Goal: Information Seeking & Learning: Learn about a topic

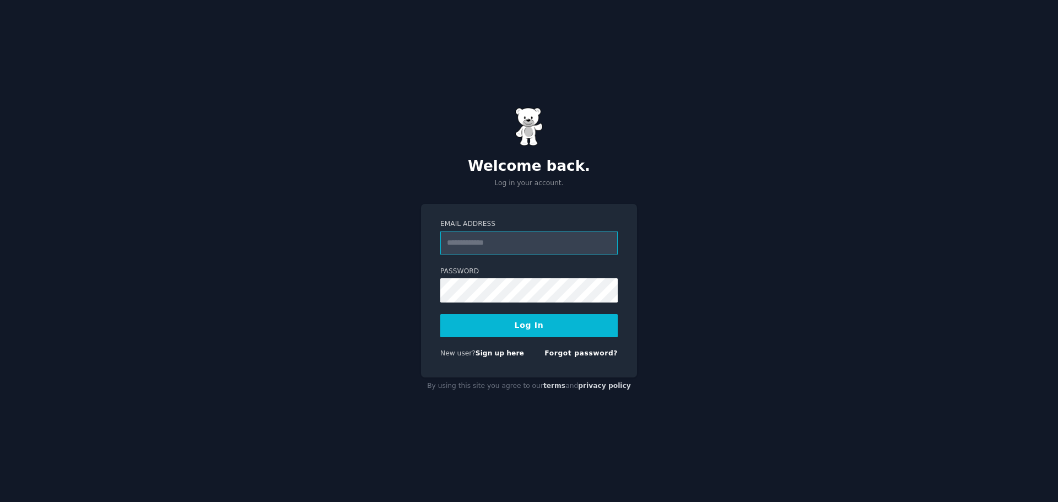
click at [522, 243] on input "Email Address" at bounding box center [528, 243] width 177 height 24
type input "**********"
click at [499, 324] on button "Log In" at bounding box center [528, 325] width 177 height 23
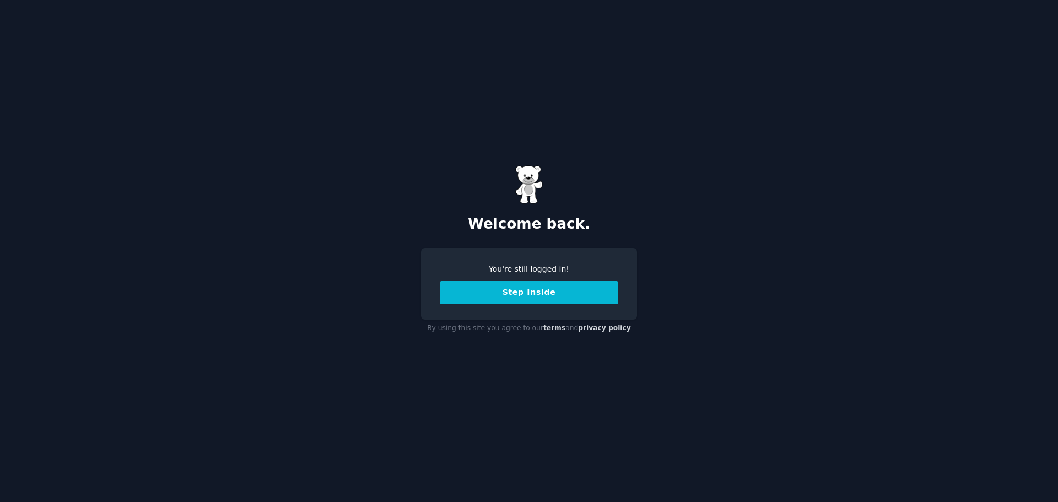
click at [540, 294] on button "Step Inside" at bounding box center [528, 292] width 177 height 23
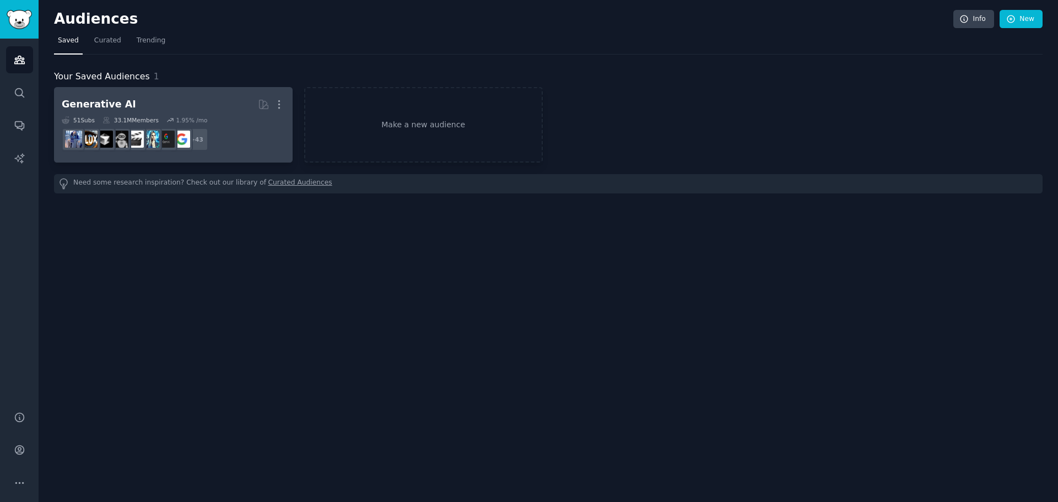
click at [203, 102] on h2 "Generative AI More" at bounding box center [173, 104] width 223 height 19
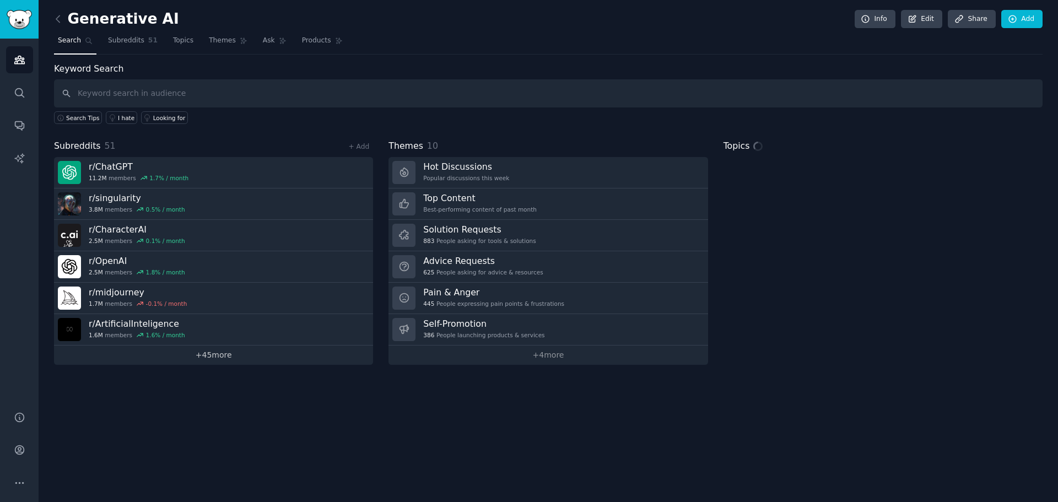
click at [222, 355] on link "+ 45 more" at bounding box center [213, 355] width 319 height 19
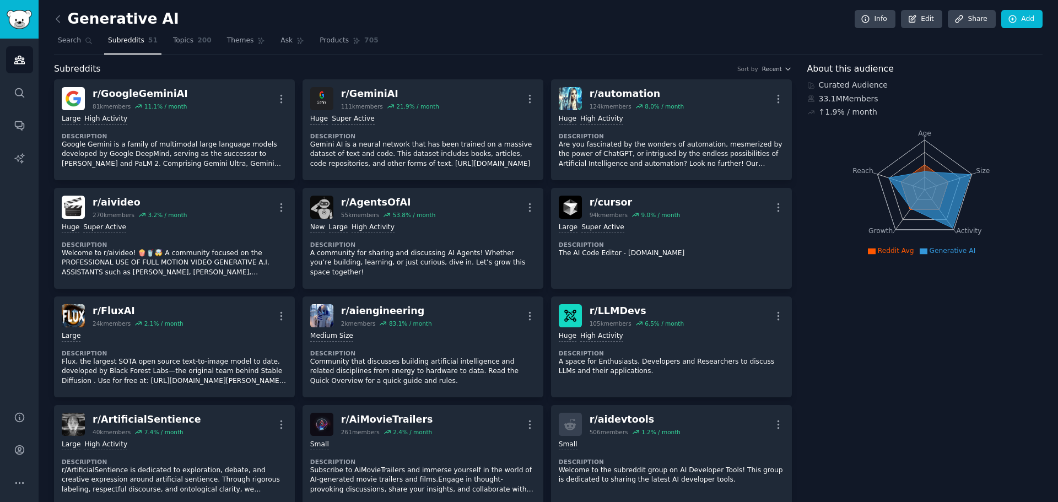
click at [151, 19] on h2 "Generative AI" at bounding box center [116, 19] width 125 height 18
click at [907, 27] on link "Edit" at bounding box center [921, 19] width 41 height 19
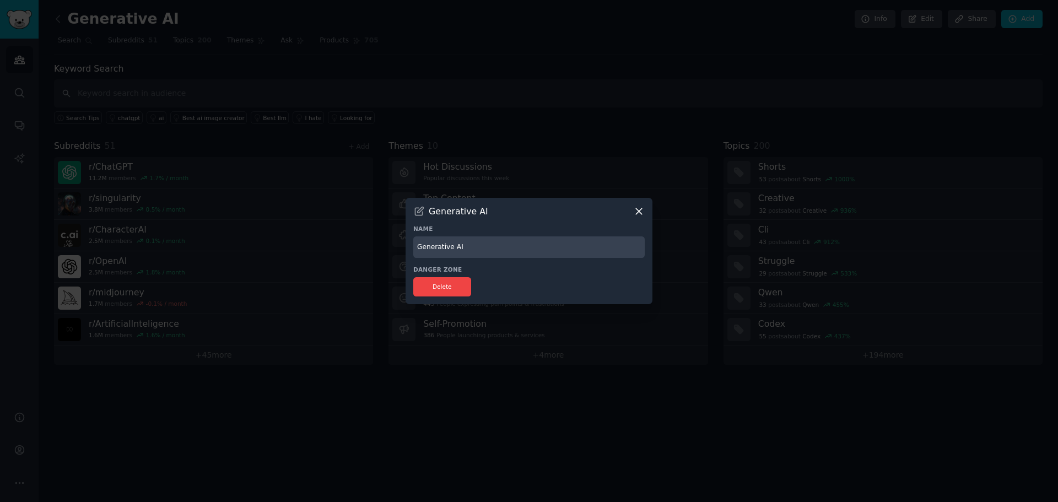
drag, startPoint x: 452, startPoint y: 246, endPoint x: 368, endPoint y: 241, distance: 83.9
click at [368, 241] on div "​ Generative AI Name Generative AI Danger Zone Delete" at bounding box center [529, 251] width 1050 height 502
type input "AI"
click at [459, 288] on button "Delete" at bounding box center [442, 286] width 58 height 19
click at [642, 212] on icon at bounding box center [639, 212] width 12 height 12
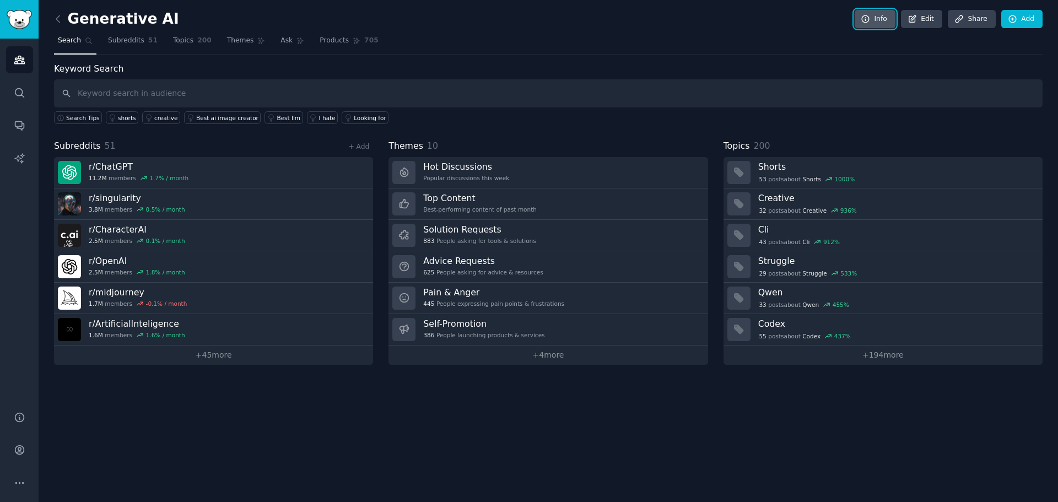
click at [881, 17] on link "Info" at bounding box center [875, 19] width 41 height 19
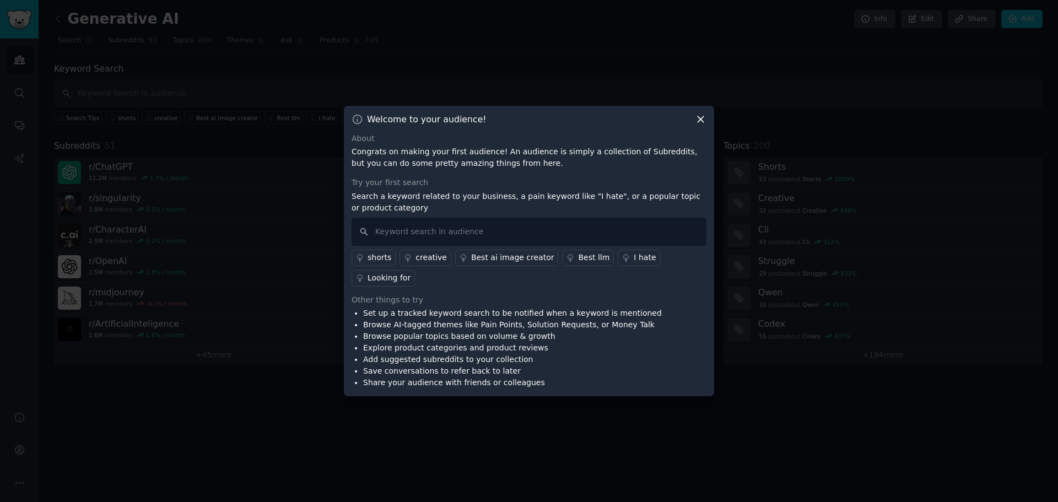
click at [796, 66] on div at bounding box center [529, 251] width 1058 height 502
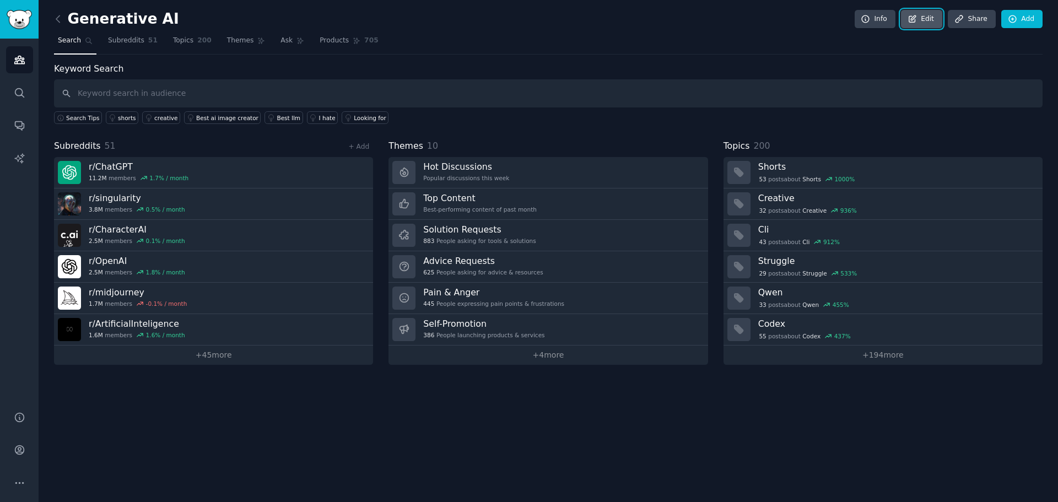
click at [925, 18] on link "Edit" at bounding box center [921, 19] width 41 height 19
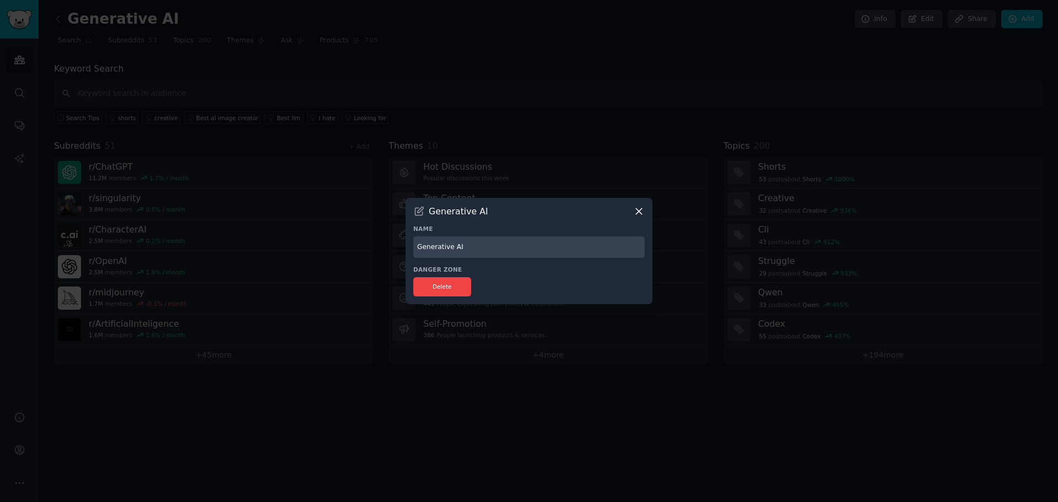
drag, startPoint x: 446, startPoint y: 245, endPoint x: 362, endPoint y: 240, distance: 85.1
click at [362, 240] on div "​ Generative AI Name Generative AI Danger Zone Delete" at bounding box center [529, 251] width 1050 height 502
type input "AI"
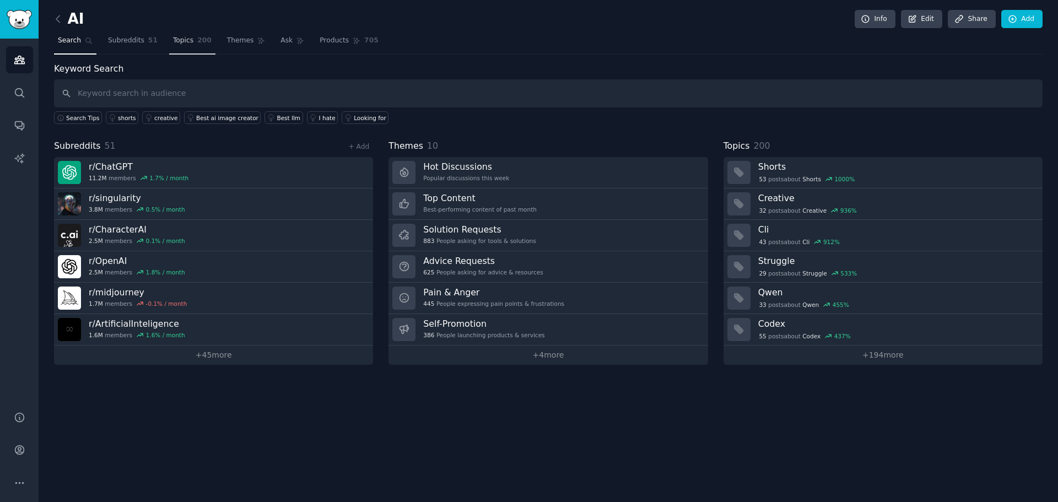
click at [184, 35] on link "Topics 200" at bounding box center [192, 43] width 46 height 23
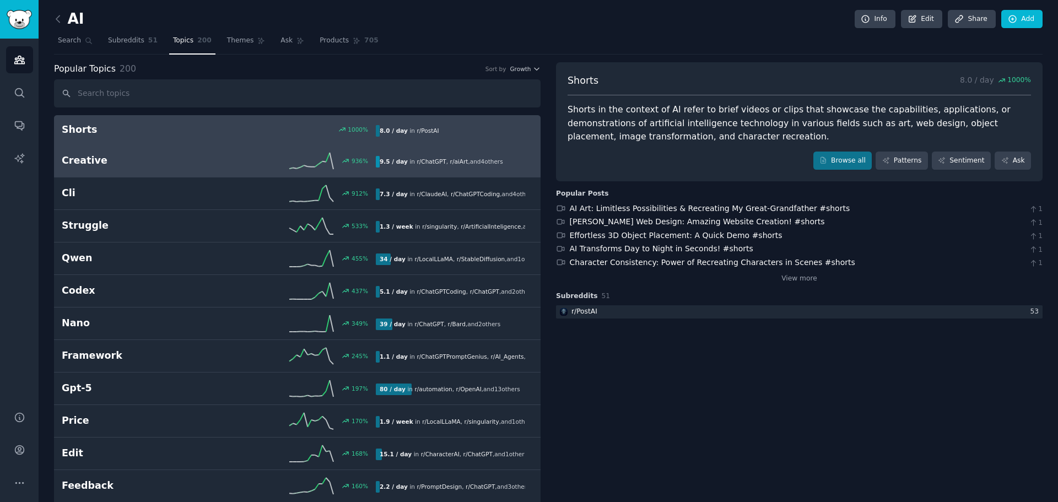
click at [294, 157] on icon at bounding box center [311, 161] width 44 height 17
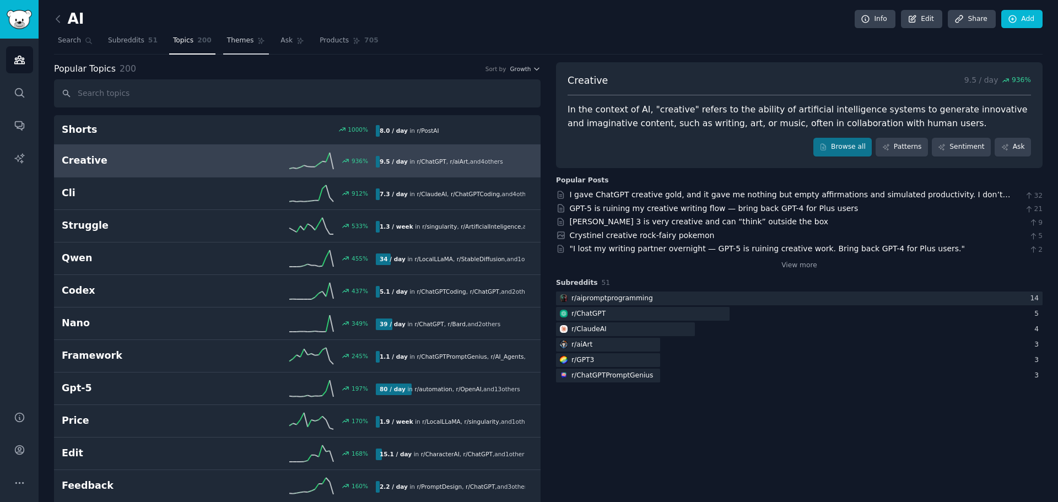
click at [231, 46] on link "Themes" at bounding box center [246, 43] width 46 height 23
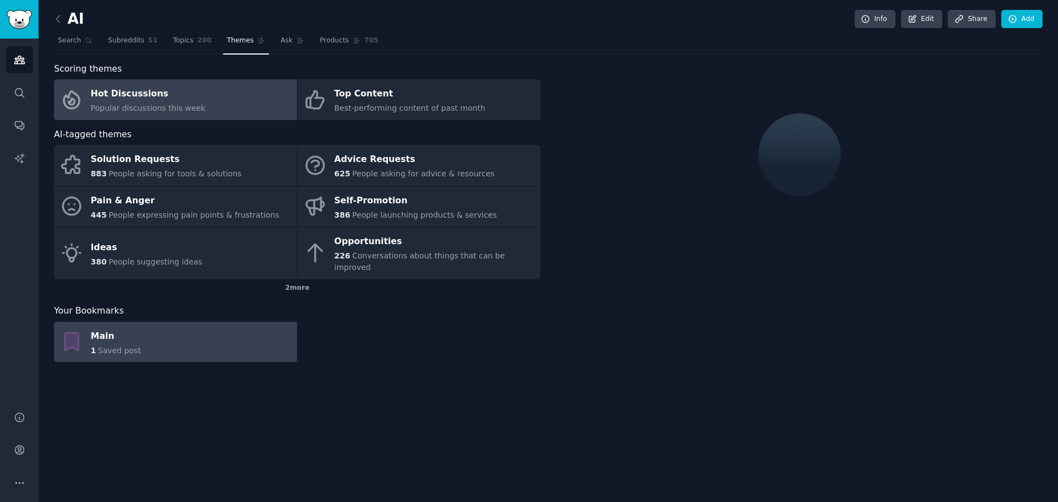
click at [146, 341] on link "Main 1 Saved post" at bounding box center [175, 342] width 243 height 41
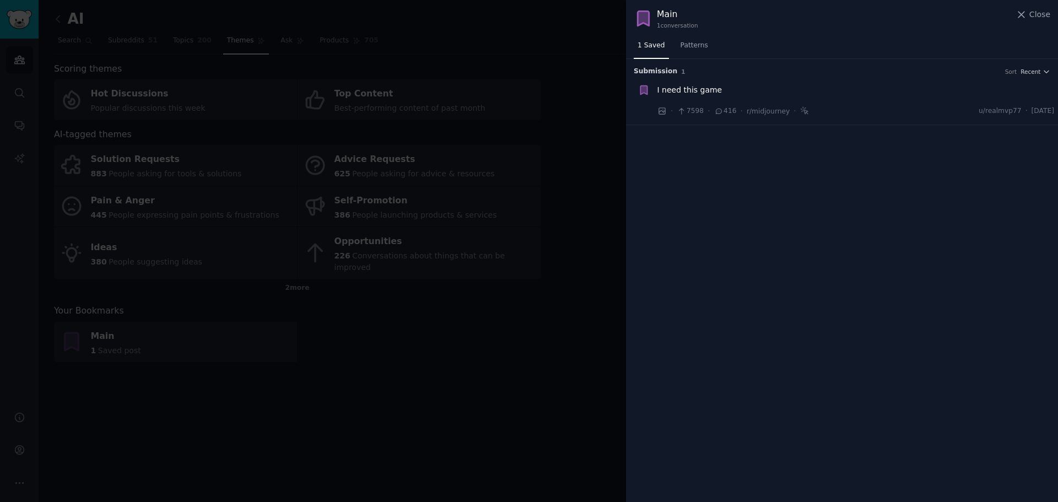
click at [581, 147] on div at bounding box center [529, 251] width 1058 height 502
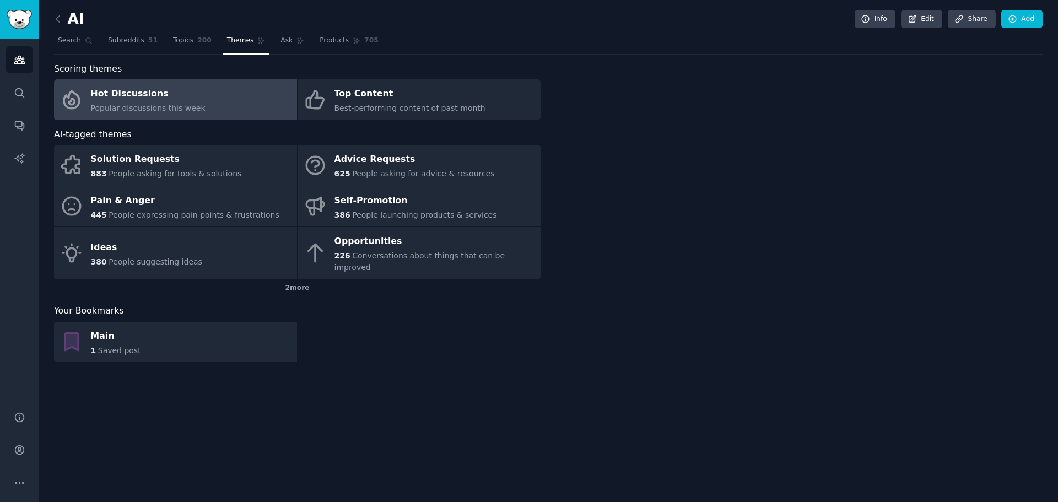
click at [182, 98] on div "Hot Discussions" at bounding box center [148, 94] width 115 height 18
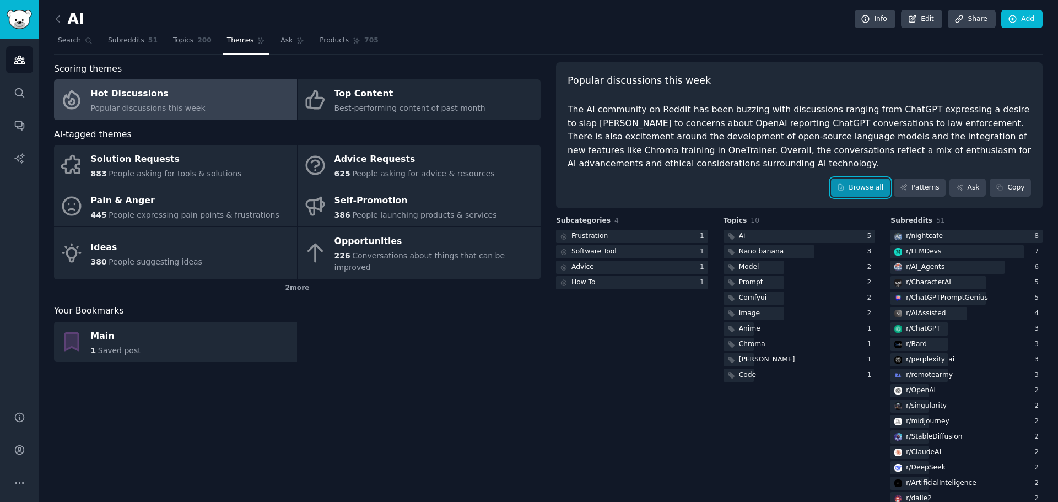
click at [874, 190] on link "Browse all" at bounding box center [860, 188] width 59 height 19
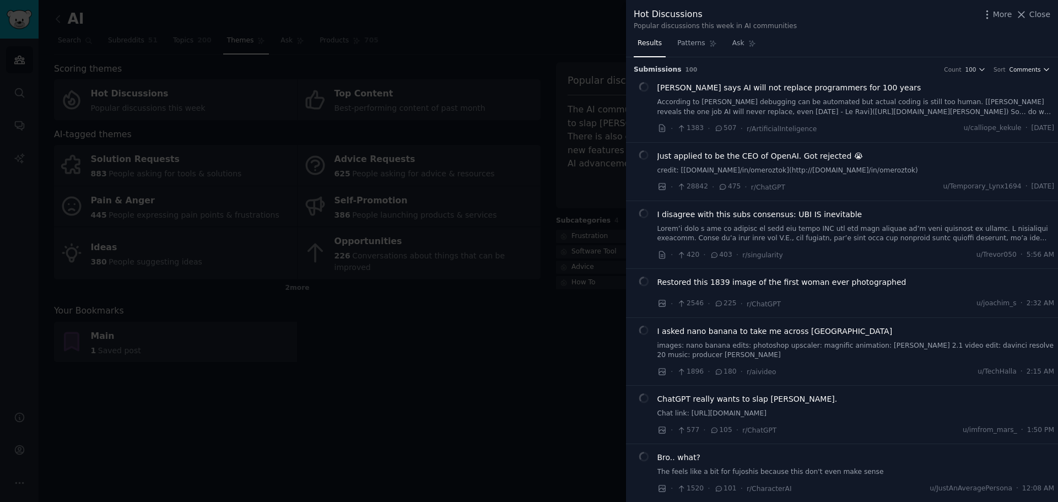
click at [1015, 68] on span "Comments" at bounding box center [1025, 70] width 31 height 8
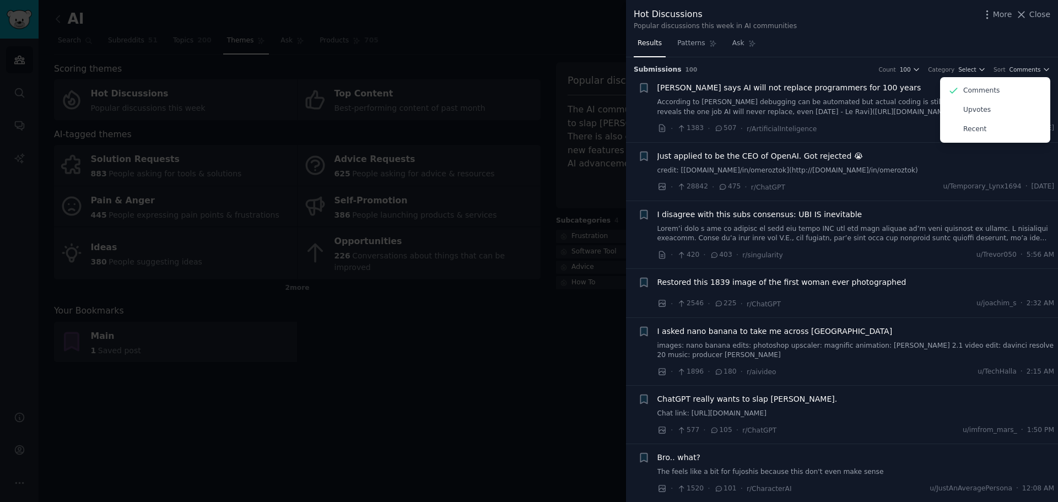
click at [835, 68] on h3 "Submission s 100 Count 100 Category Select Sort Comments Comments Upvotes Recent" at bounding box center [842, 70] width 417 height 10
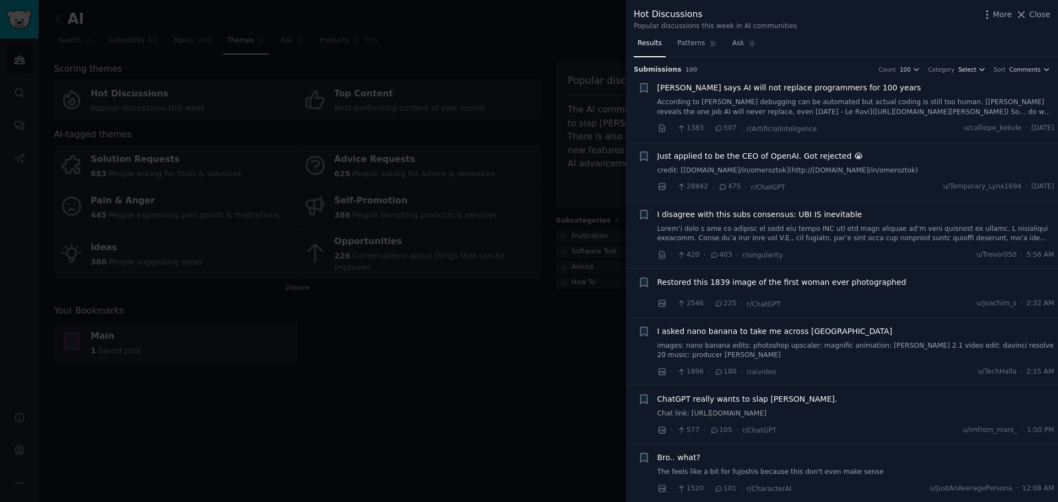
click at [976, 69] on span "Select" at bounding box center [967, 70] width 18 height 8
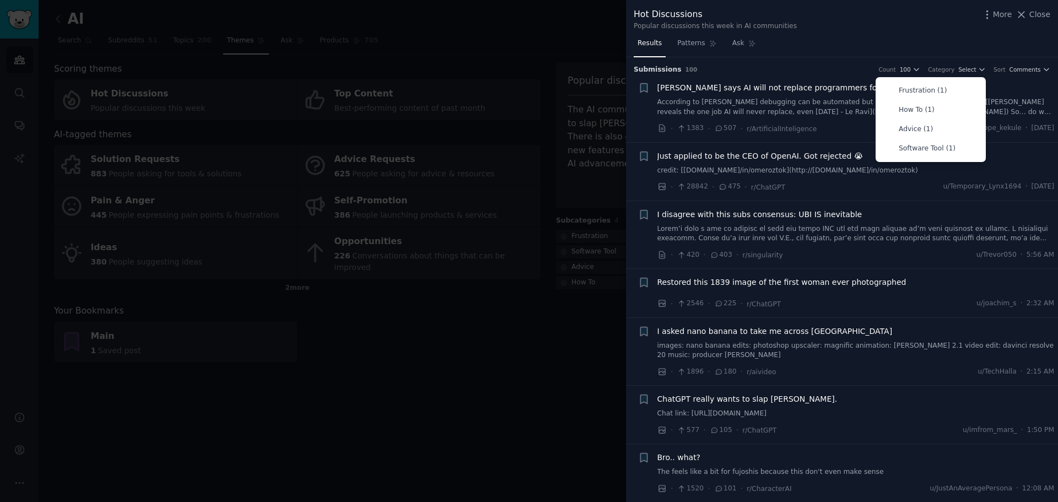
click at [861, 69] on h3 "Submission s 100 Count 100 Category Select Frustration (1) How To (1) Advice (1…" at bounding box center [842, 70] width 417 height 10
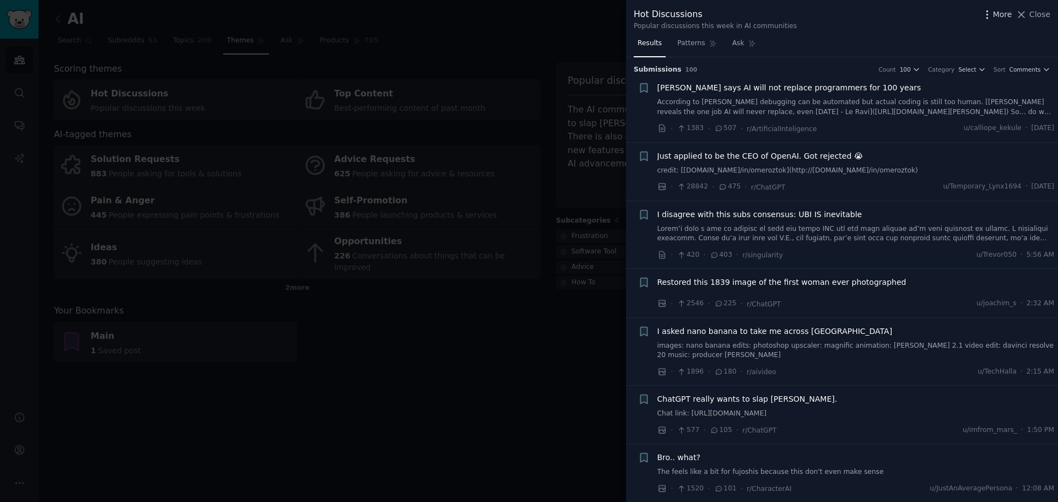
click at [989, 15] on icon "button" at bounding box center [988, 15] width 12 height 12
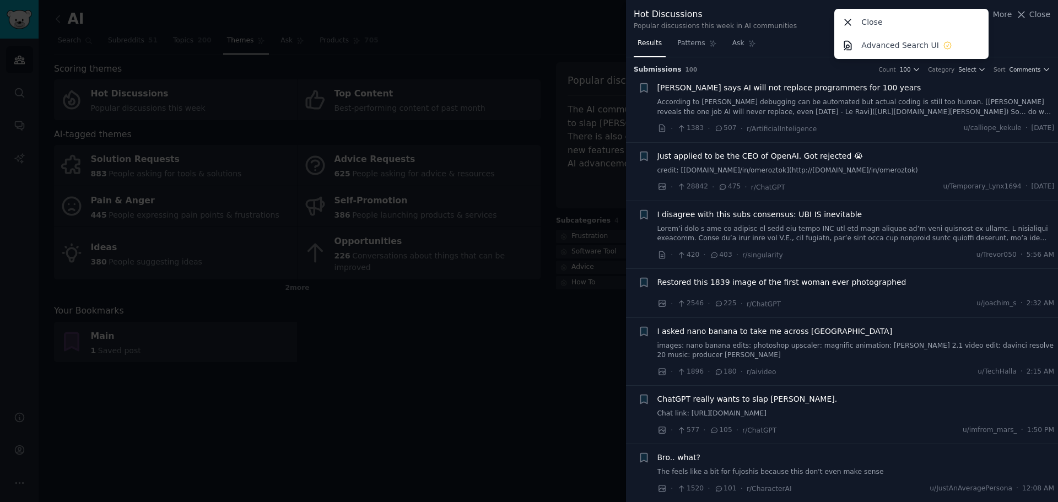
click at [814, 64] on div "Submission s 100 Count 100 Category Select Sort Comments" at bounding box center [842, 66] width 417 height 18
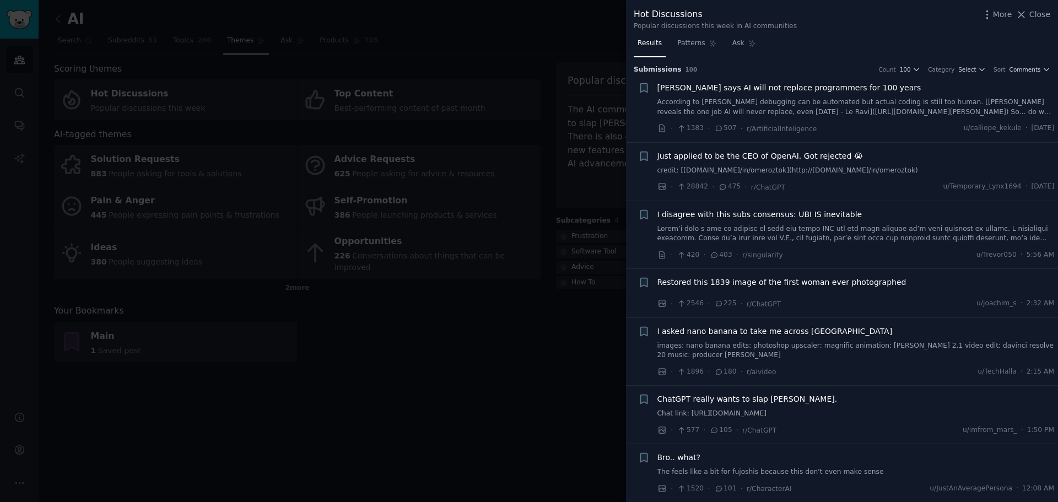
click at [740, 89] on span "Bill Gates says AI will not replace programmers for 100 years" at bounding box center [790, 88] width 264 height 12
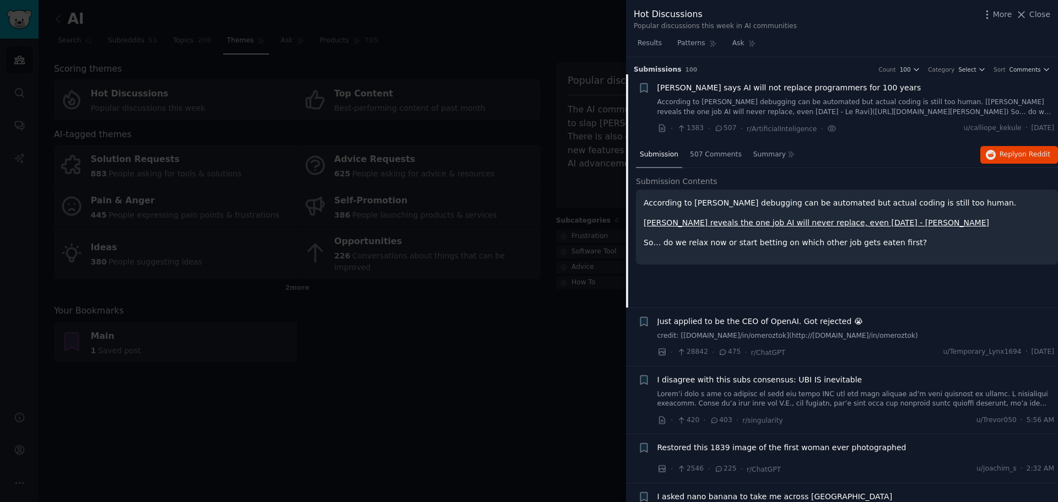
scroll to position [18, 0]
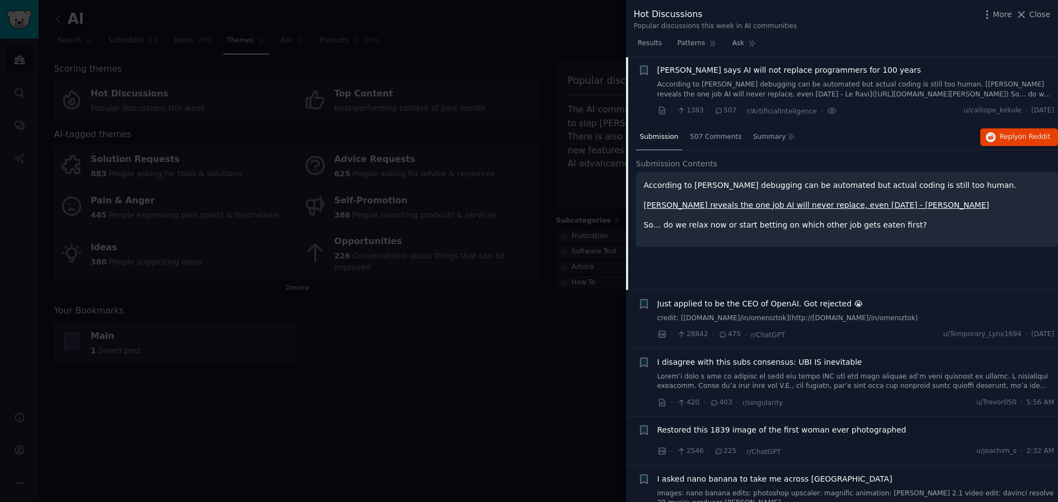
click at [704, 73] on span "Bill Gates says AI will not replace programmers for 100 years" at bounding box center [790, 70] width 264 height 12
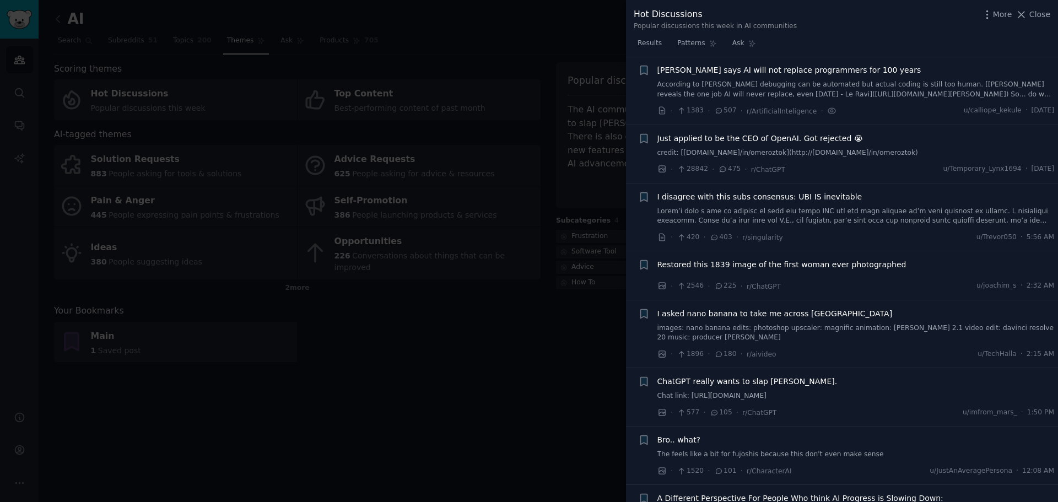
click at [742, 142] on span "Just applied to be the CEO of OpenAI. Got rejected 😭" at bounding box center [761, 139] width 206 height 12
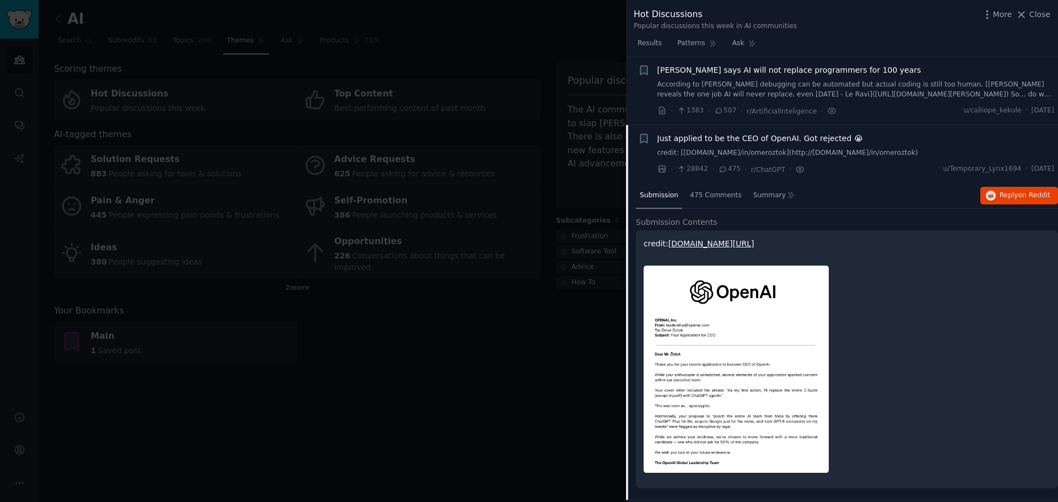
scroll to position [85, 0]
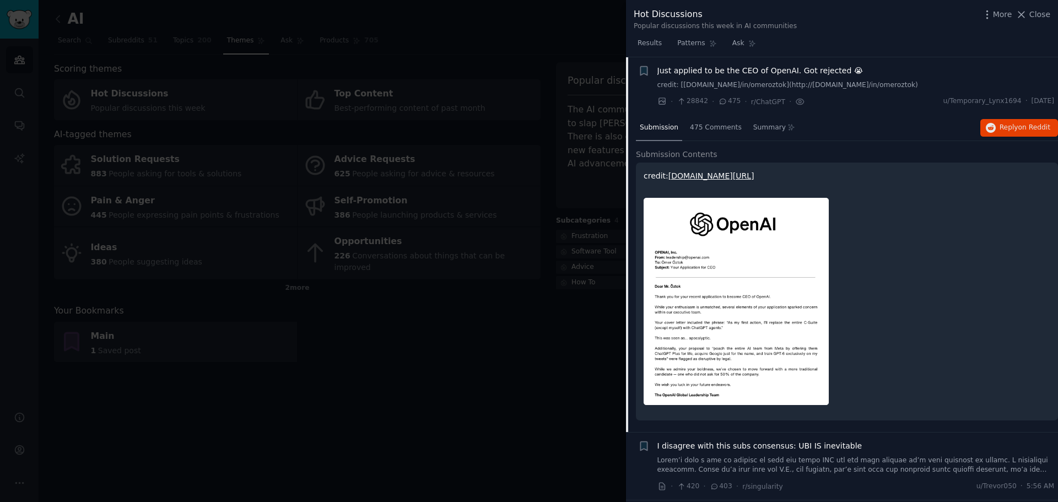
click at [746, 72] on span "Just applied to be the CEO of OpenAI. Got rejected 😭" at bounding box center [761, 71] width 206 height 12
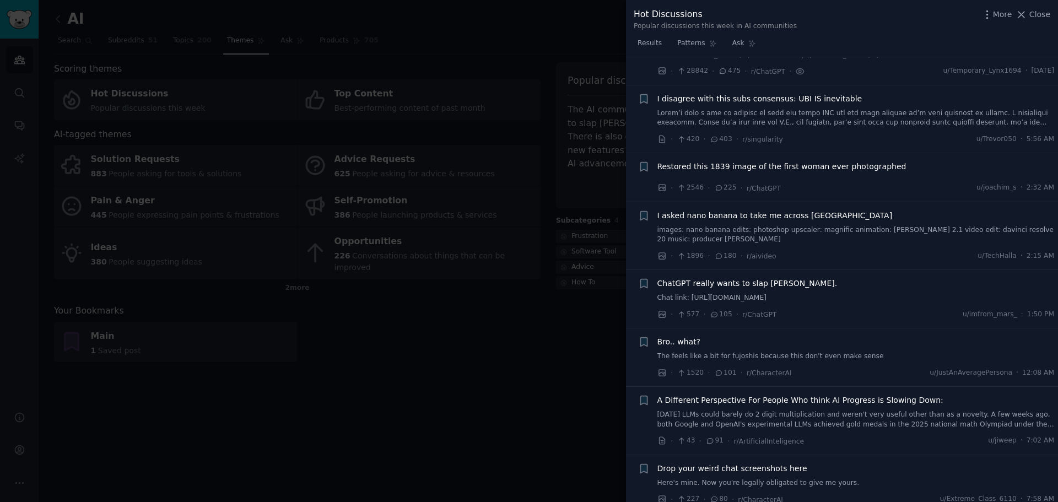
scroll to position [141, 0]
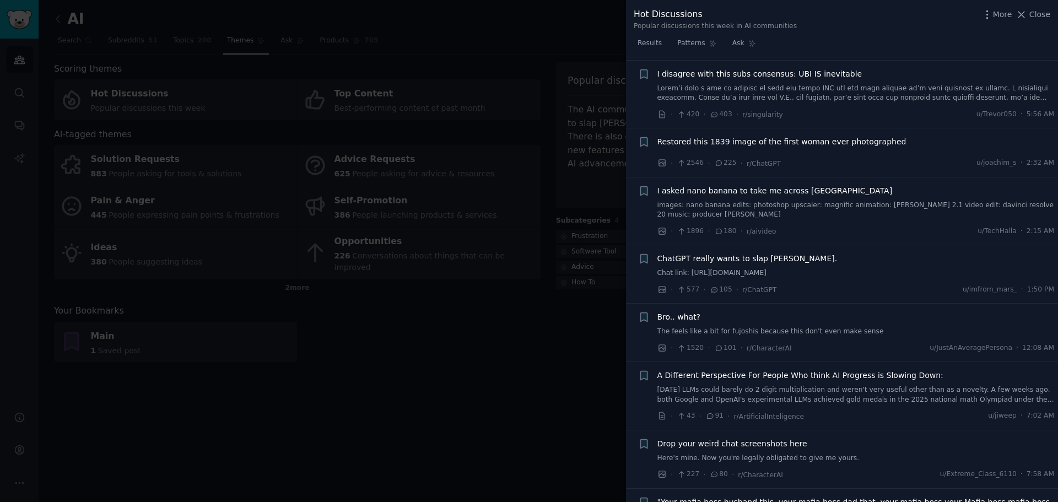
click at [742, 142] on span "Restored this 1839 image of the first woman ever photographed" at bounding box center [782, 142] width 249 height 12
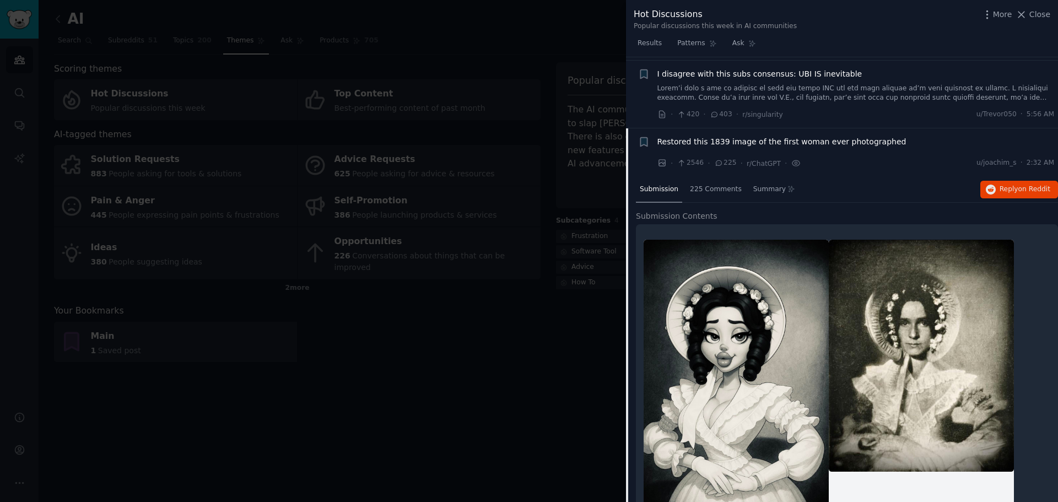
scroll to position [212, 0]
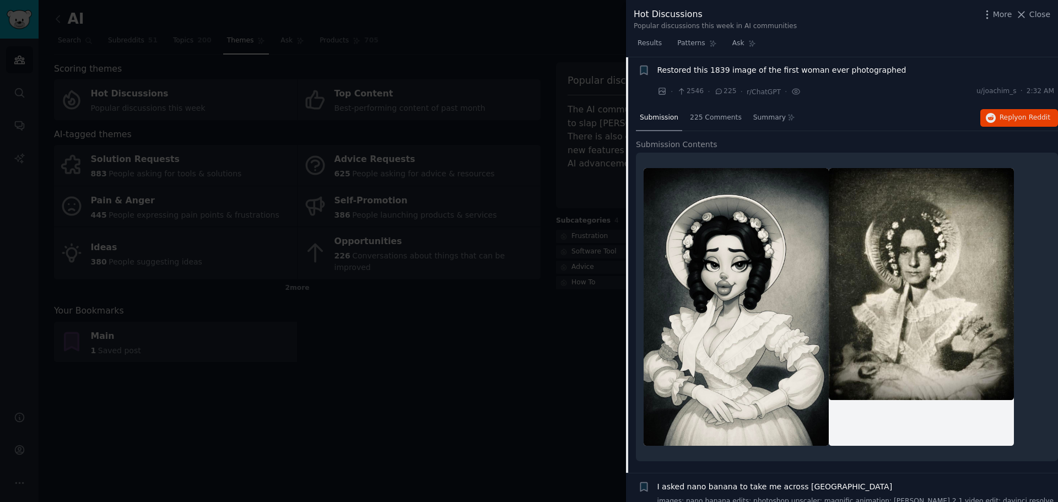
click at [746, 71] on span "Restored this 1839 image of the first woman ever photographed" at bounding box center [782, 70] width 249 height 12
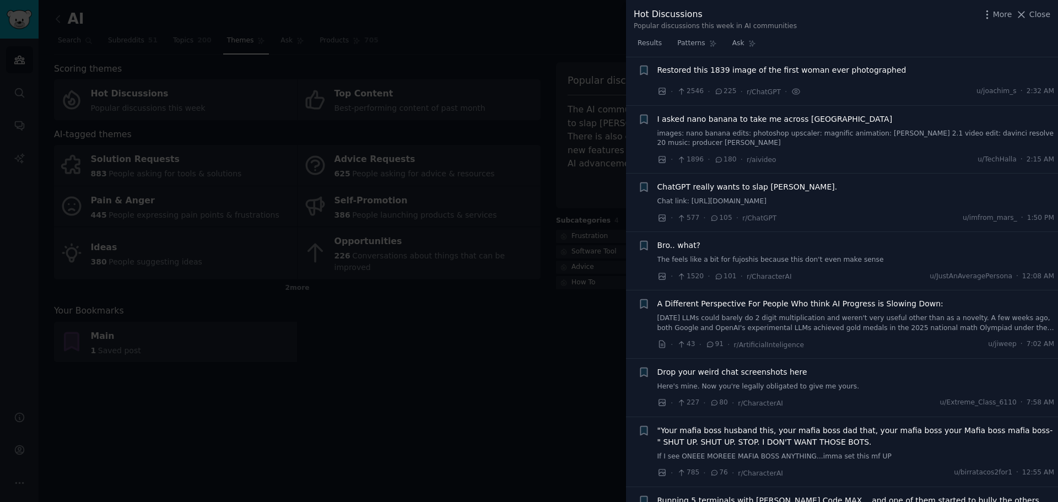
click at [734, 116] on span "I asked nano banana to take me across Middle-earth" at bounding box center [775, 120] width 235 height 12
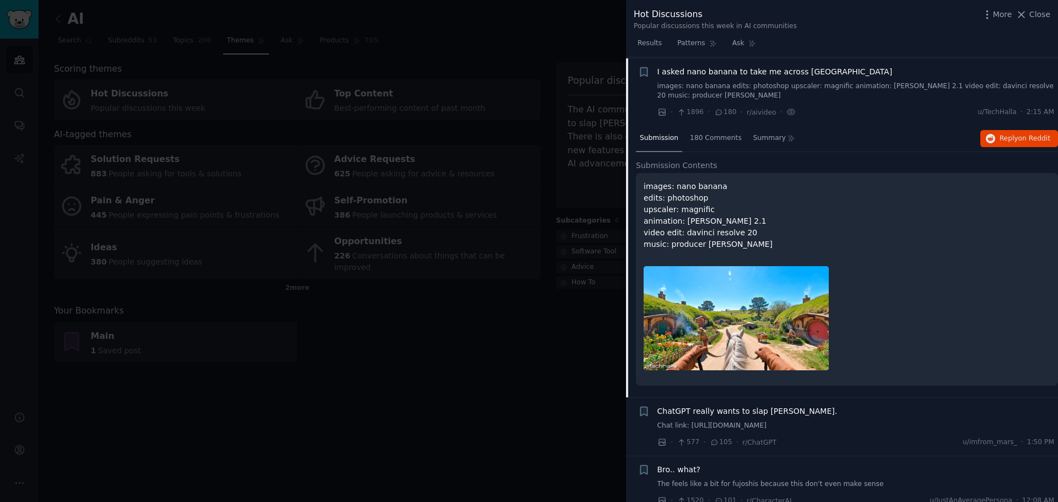
scroll to position [261, 0]
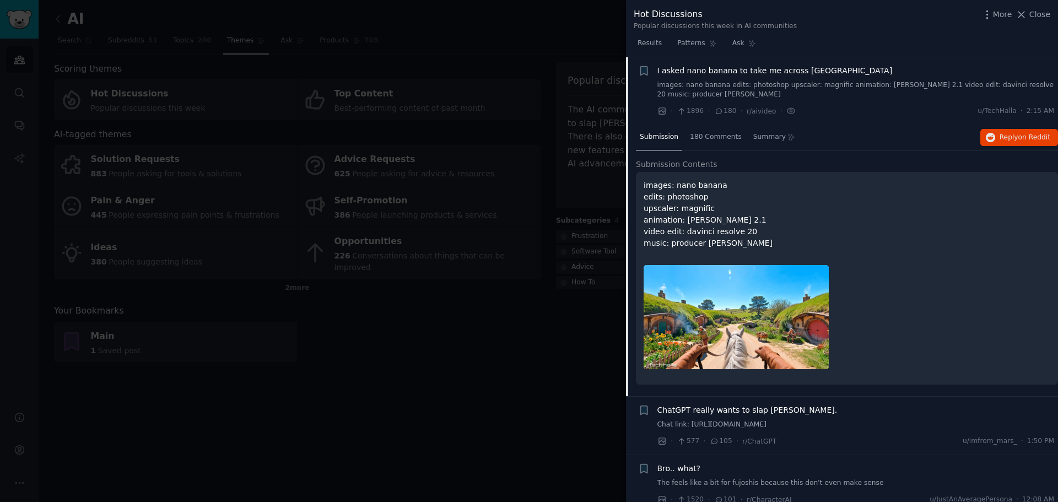
click at [709, 67] on span "I asked nano banana to take me across Middle-earth" at bounding box center [775, 71] width 235 height 12
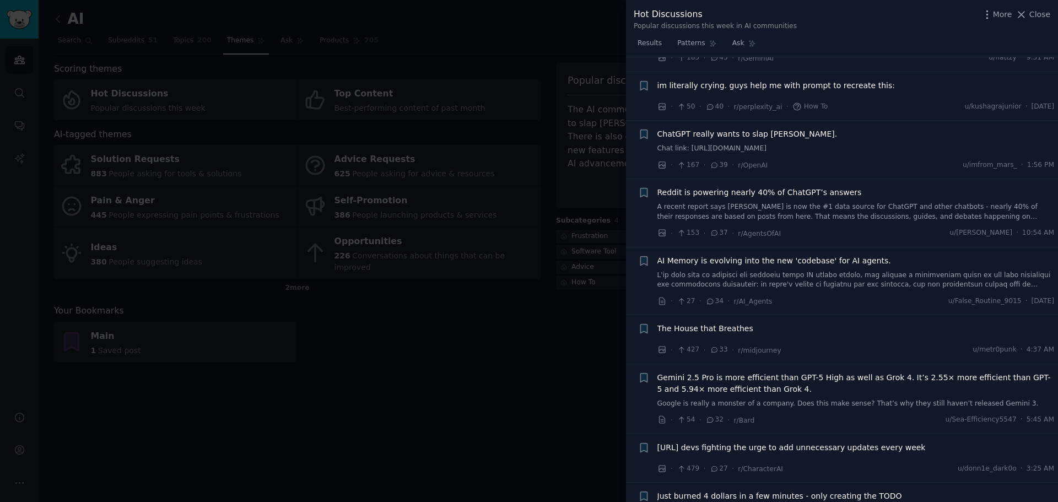
scroll to position [1143, 0]
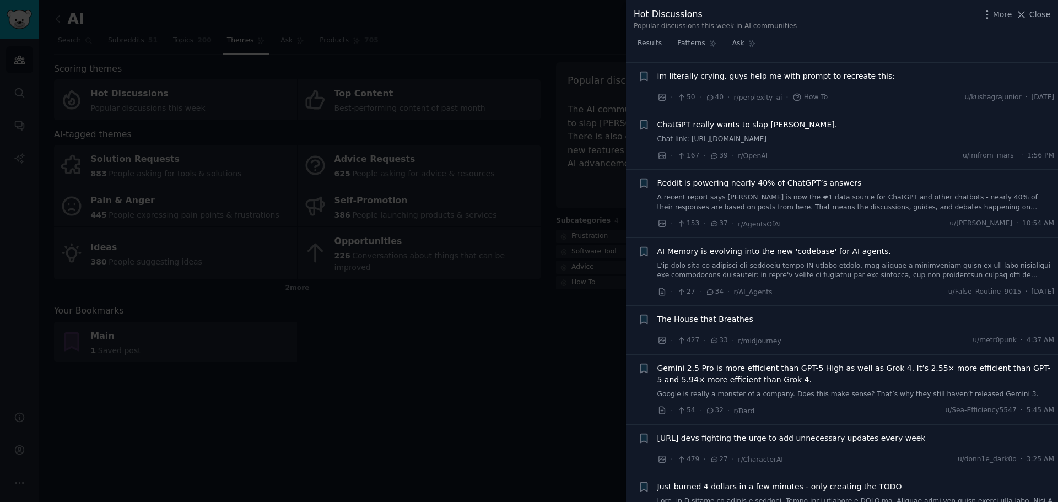
click at [756, 177] on span "Reddit is powering nearly 40% of ChatGPT’s answers" at bounding box center [760, 183] width 204 height 12
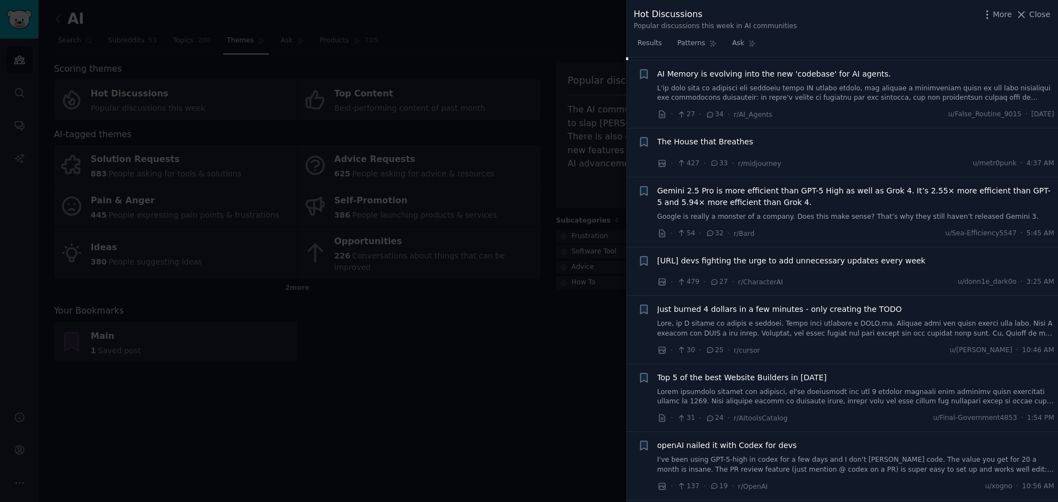
scroll to position [1742, 0]
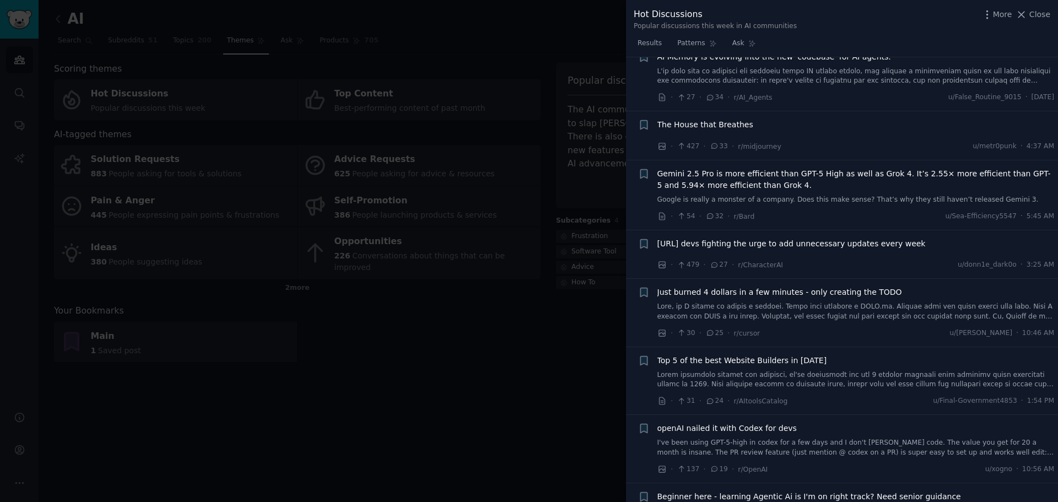
click at [827, 287] on span "Just burned 4 dollars in a few minutes - only creating the TODO" at bounding box center [780, 293] width 245 height 12
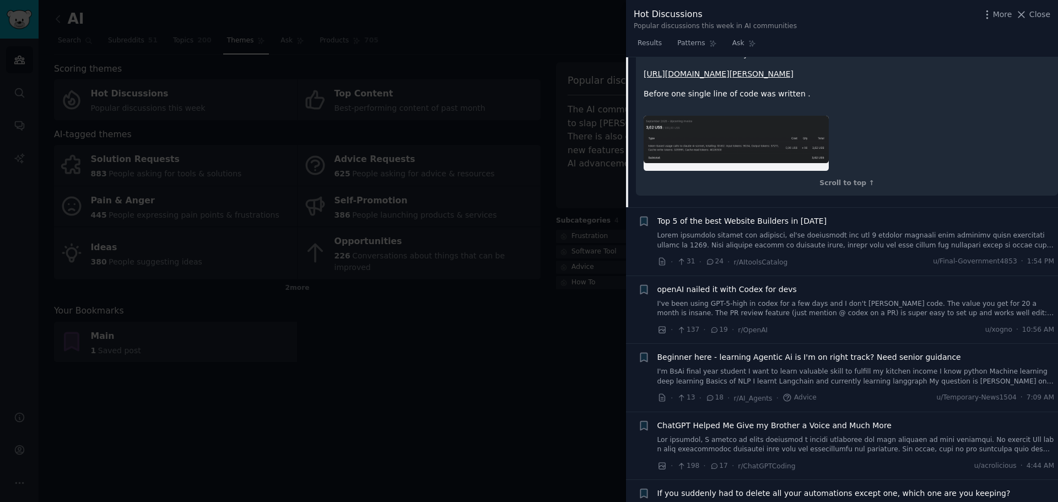
scroll to position [1880, 0]
click at [527, 345] on div at bounding box center [529, 251] width 1058 height 502
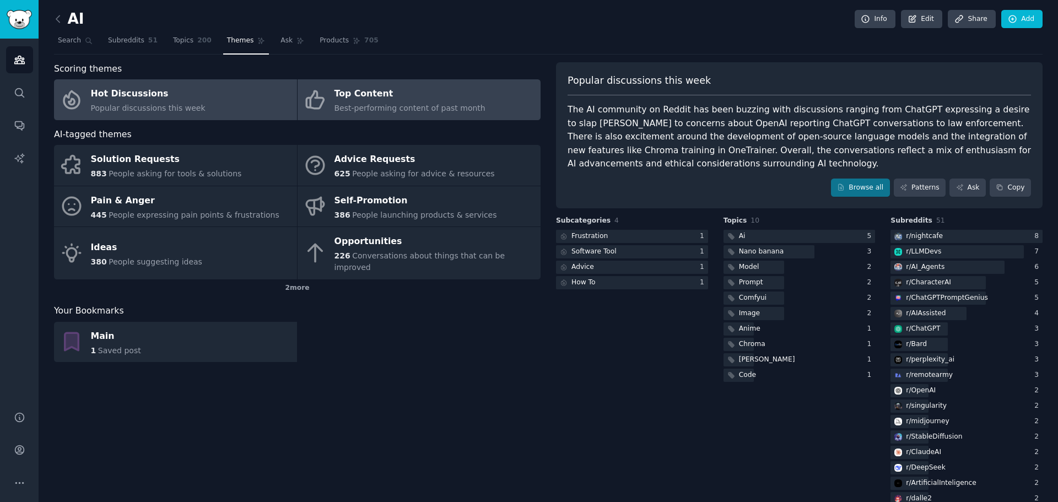
click at [402, 98] on div "Top Content" at bounding box center [410, 94] width 151 height 18
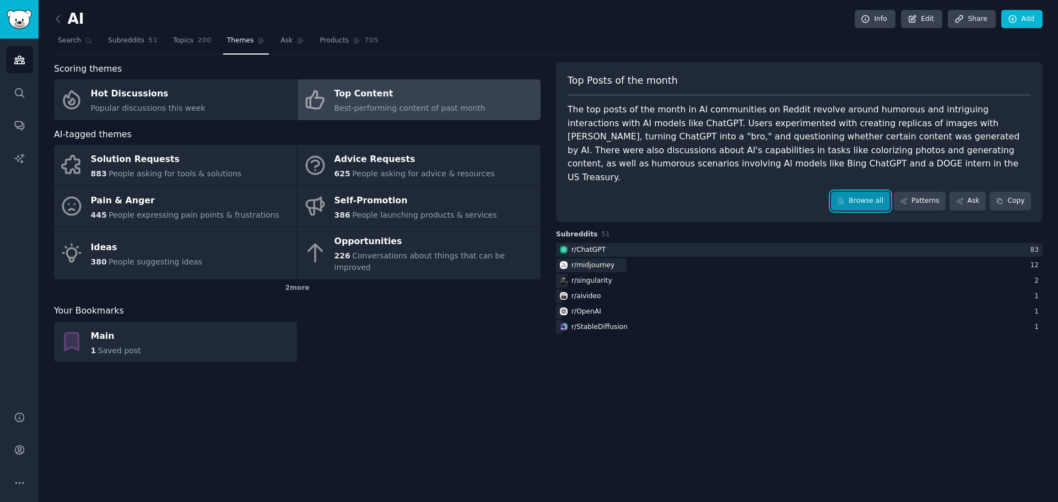
click at [870, 192] on link "Browse all" at bounding box center [860, 201] width 59 height 19
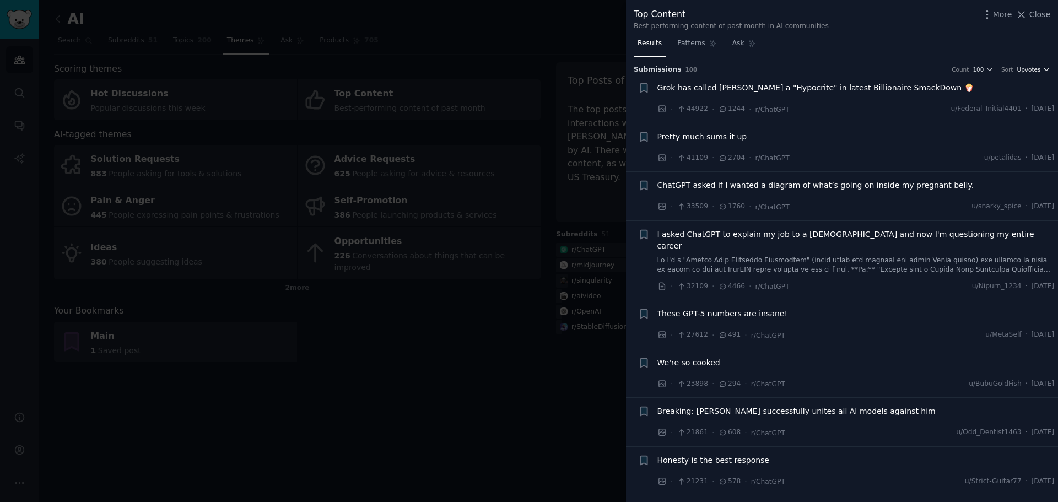
click at [1027, 68] on span "Upvotes" at bounding box center [1029, 70] width 24 height 8
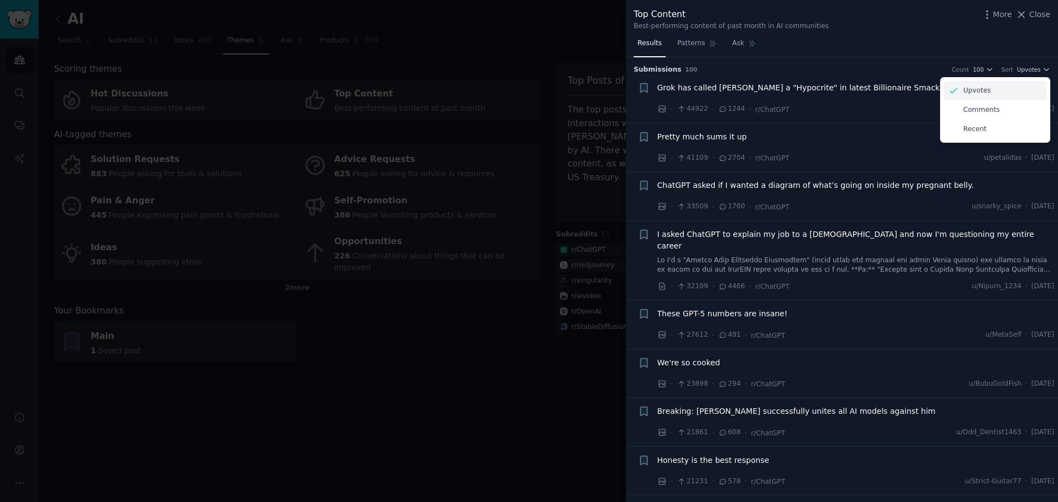
click at [987, 87] on div "Upvotes" at bounding box center [995, 90] width 103 height 19
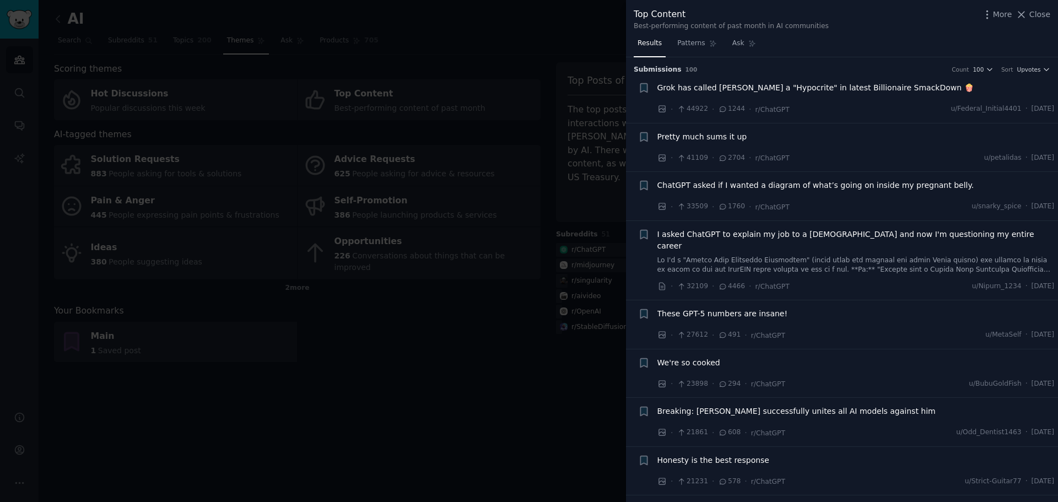
click at [721, 135] on span "Pretty much sums it up" at bounding box center [703, 137] width 90 height 12
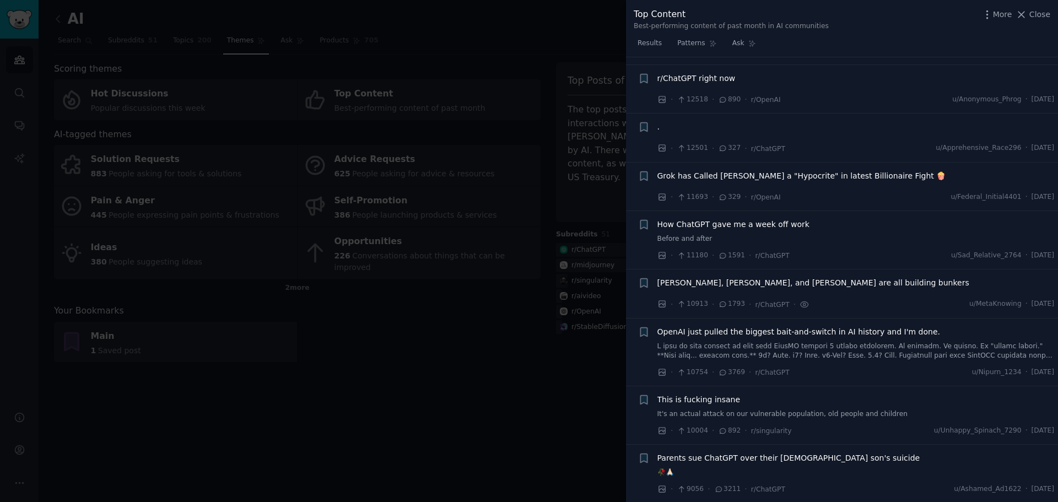
scroll to position [948, 0]
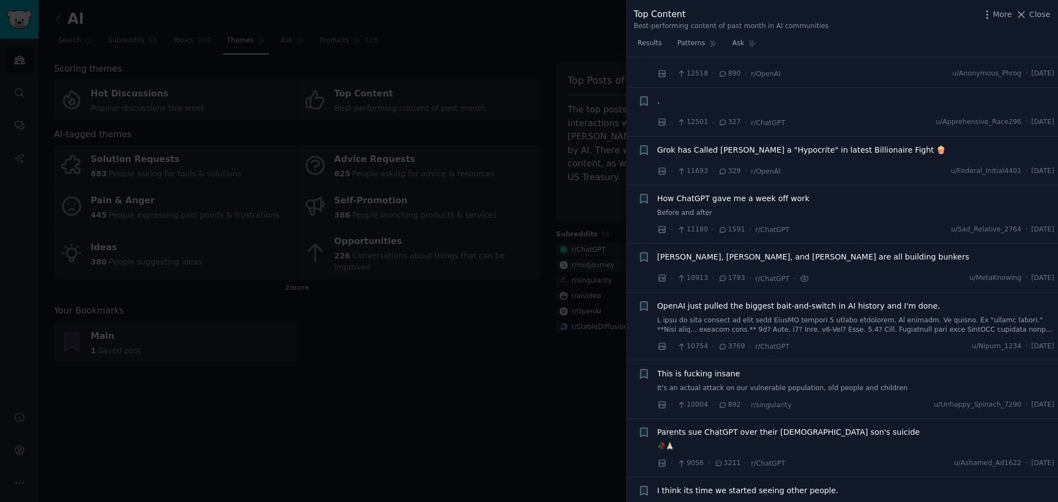
click at [827, 144] on span "Grok has Called Elon Musk a "Hypocrite" in latest Billionaire Fight 🍿" at bounding box center [802, 150] width 289 height 12
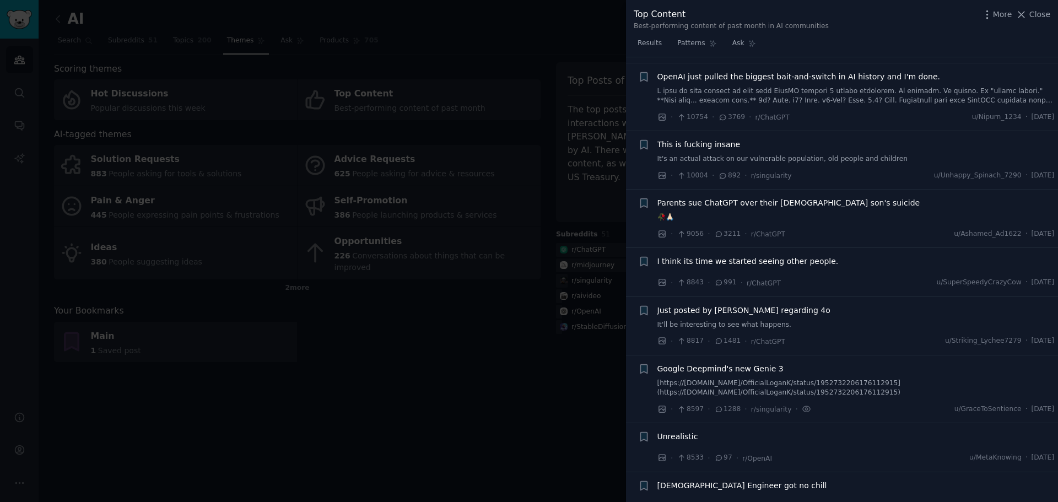
scroll to position [1292, 0]
